Goal: Task Accomplishment & Management: Manage account settings

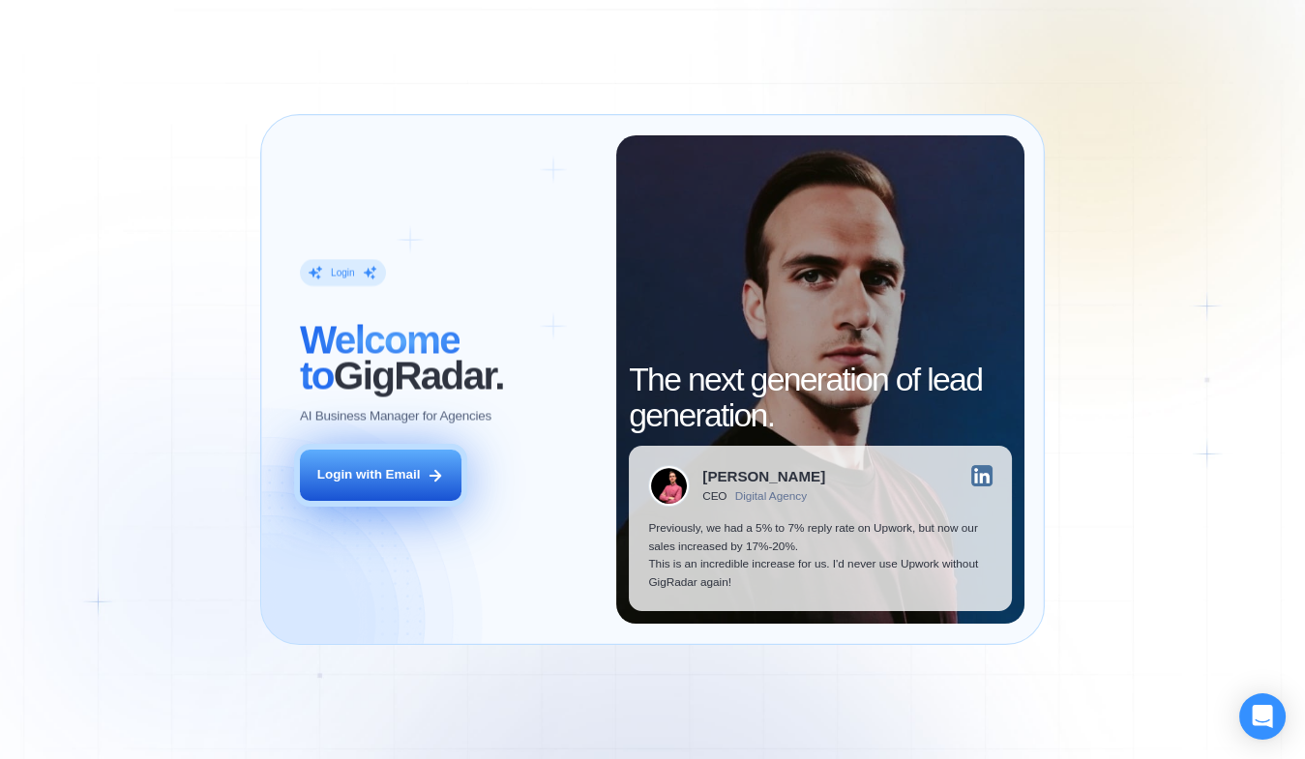
click at [439, 477] on icon at bounding box center [436, 475] width 11 height 11
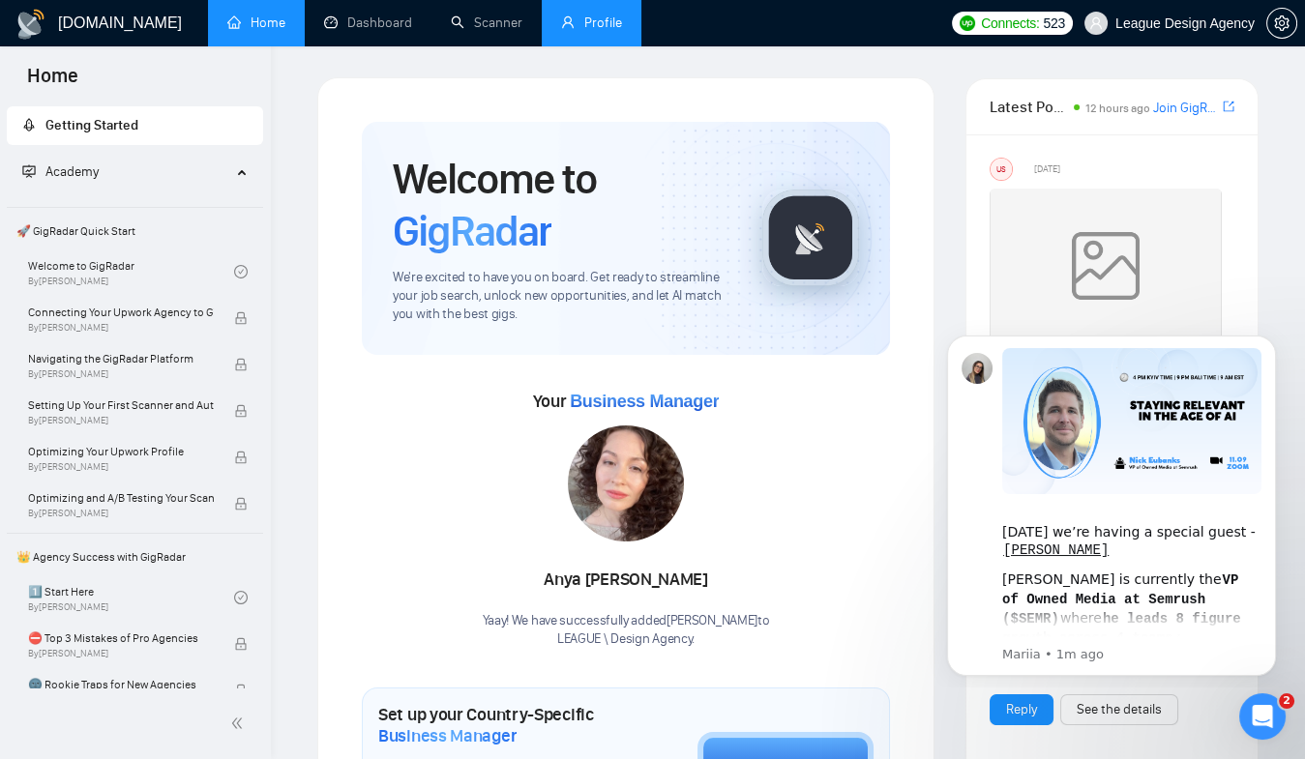
click at [609, 15] on link "Profile" at bounding box center [591, 23] width 61 height 16
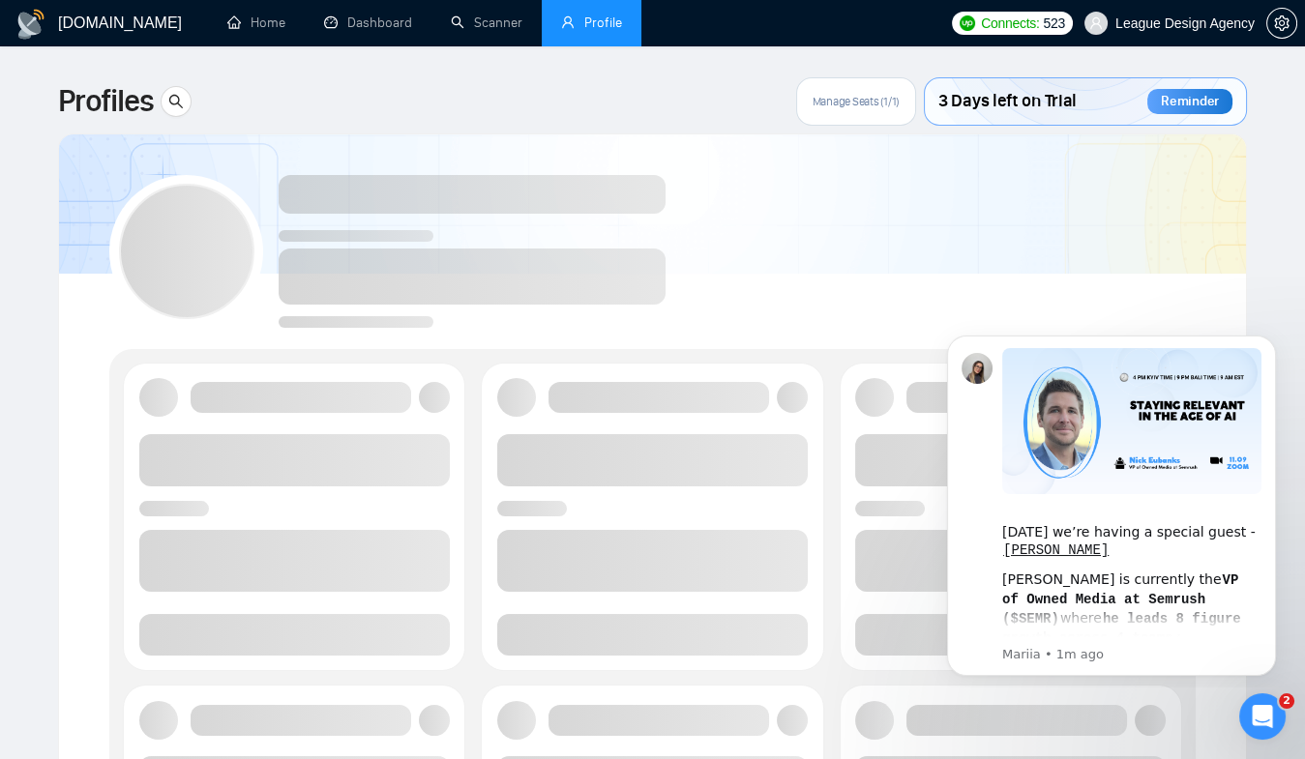
scroll to position [95, 0]
